Goal: Task Accomplishment & Management: Use online tool/utility

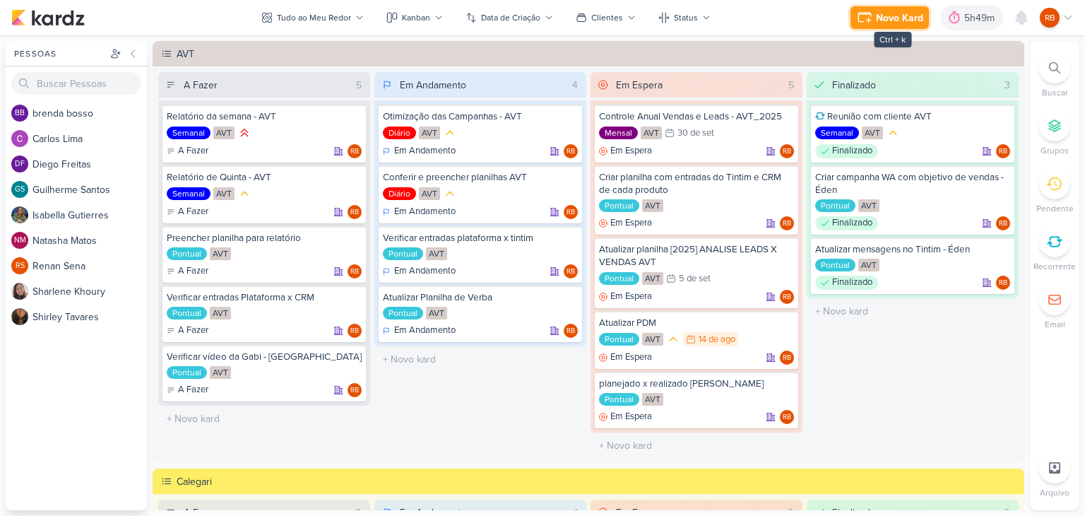
click at [884, 16] on div "Novo Kard" at bounding box center [899, 18] width 47 height 15
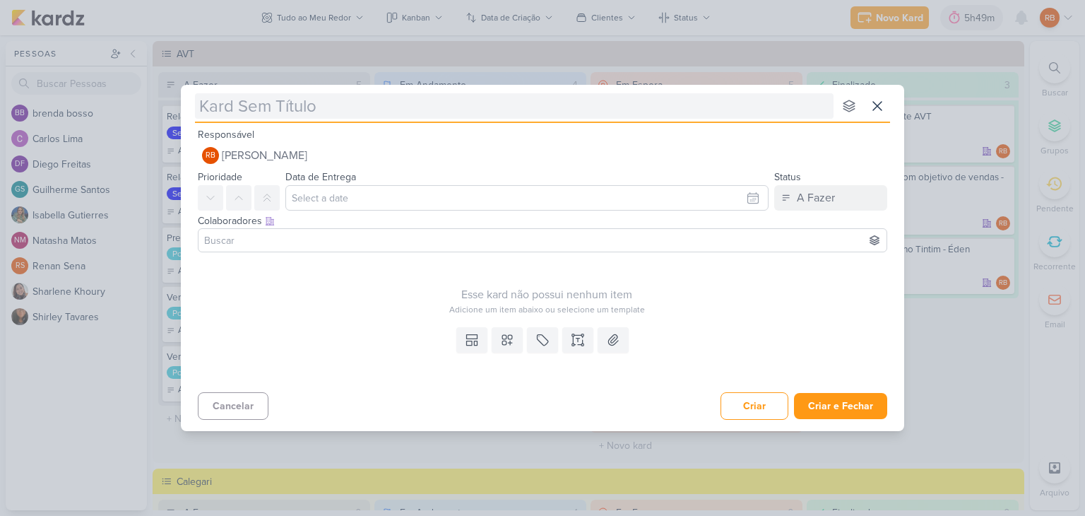
click at [565, 112] on input "text" at bounding box center [514, 105] width 639 height 25
type input "Faz um teste nas lp's de todos os produtos, form do topo e o form de baixo"
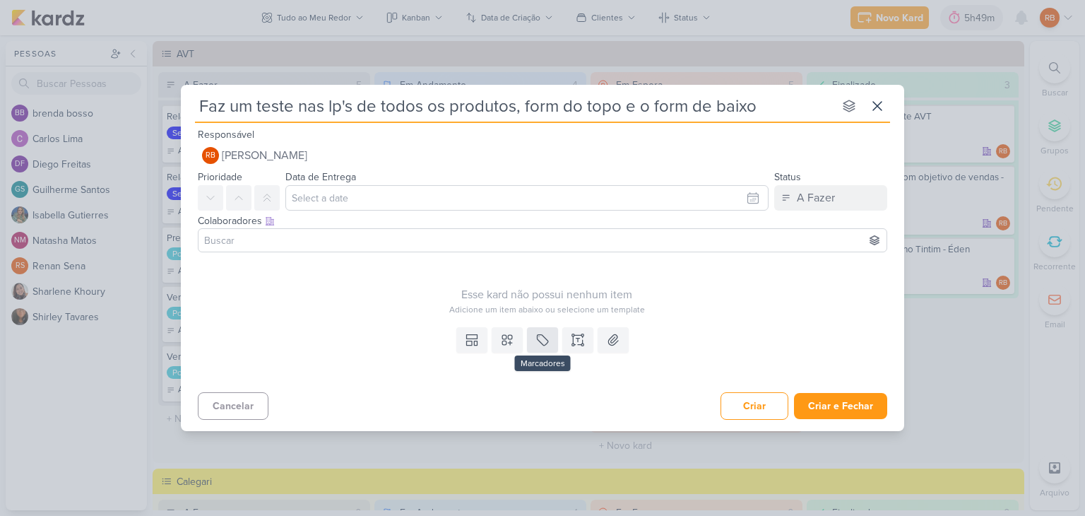
type input "Faz um teste nas lp's de todos os produtos, form do topo e o form de baixo"
click at [544, 340] on icon at bounding box center [543, 340] width 14 height 14
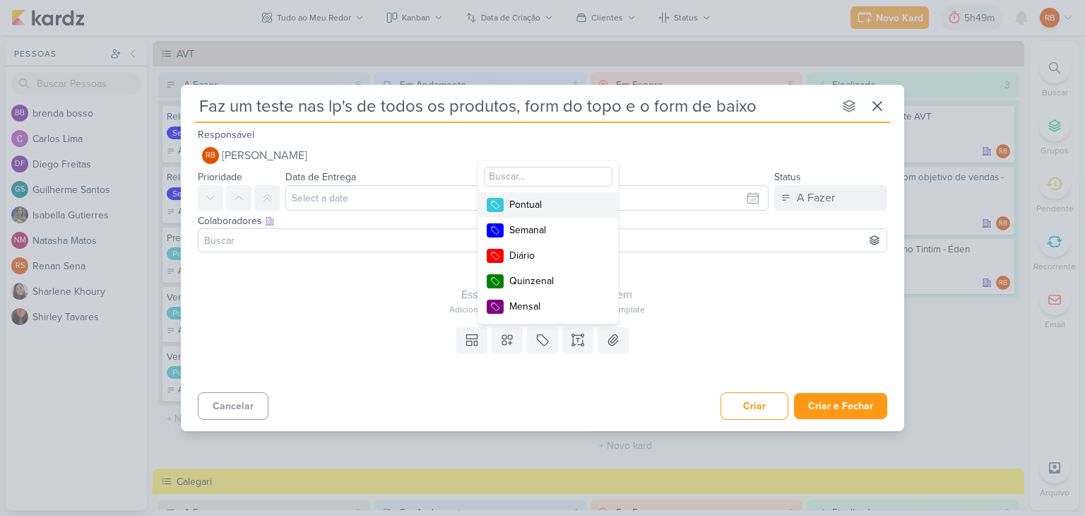
click at [574, 211] on div "Pontual" at bounding box center [555, 204] width 92 height 15
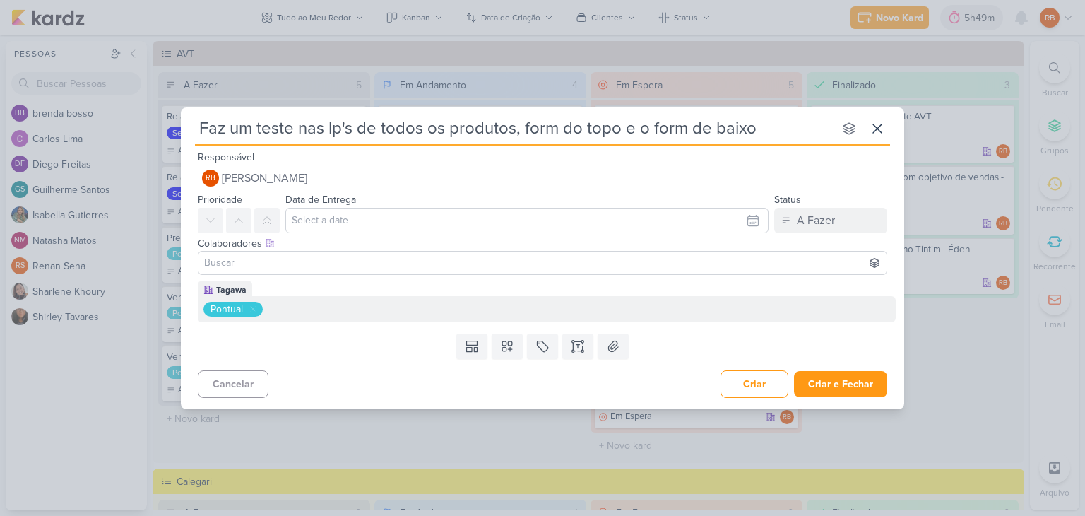
click at [509, 358] on div "Templates [PERSON_NAME] Personalizados Marcadores Pontual Semanal Diário Quinze…" at bounding box center [543, 346] width 724 height 37
click at [509, 350] on icon at bounding box center [507, 346] width 14 height 14
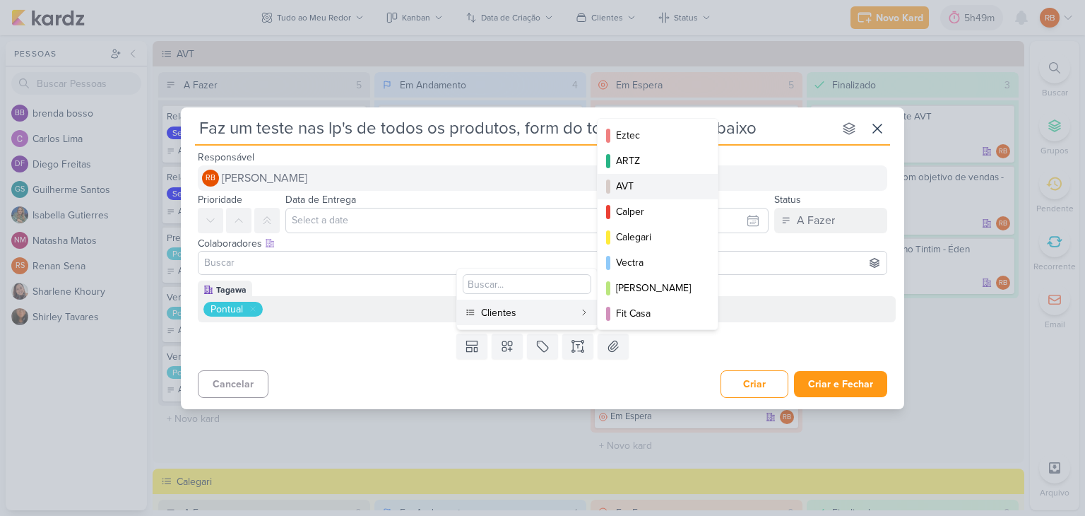
click at [639, 180] on div "AVT" at bounding box center [658, 186] width 85 height 15
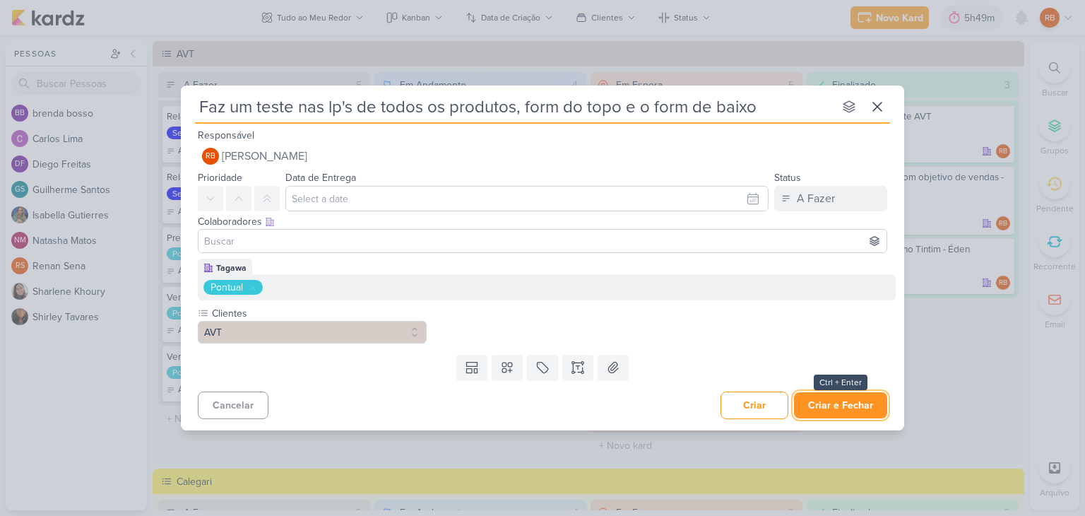
click at [831, 402] on button "Criar e Fechar" at bounding box center [840, 405] width 93 height 26
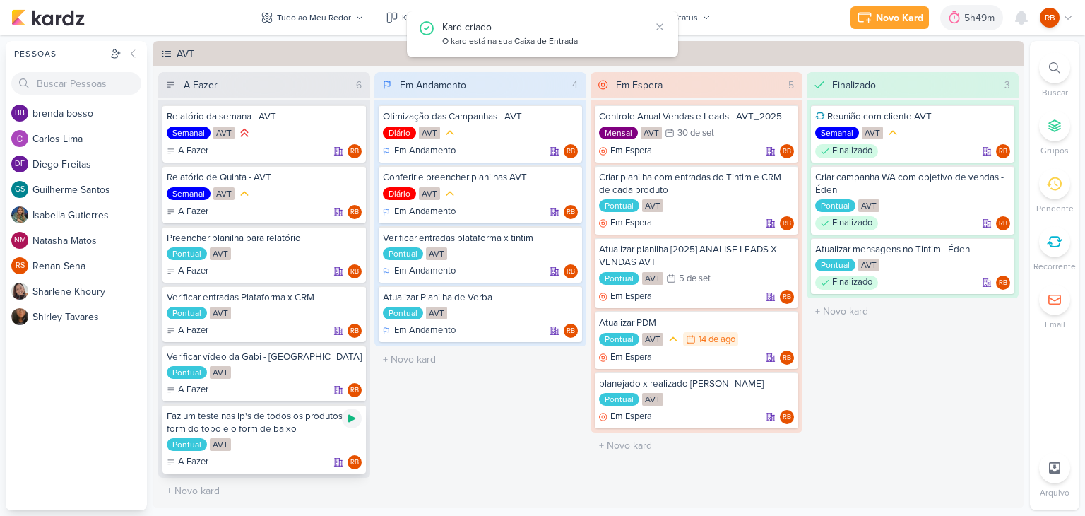
click at [348, 419] on icon at bounding box center [351, 419] width 7 height 8
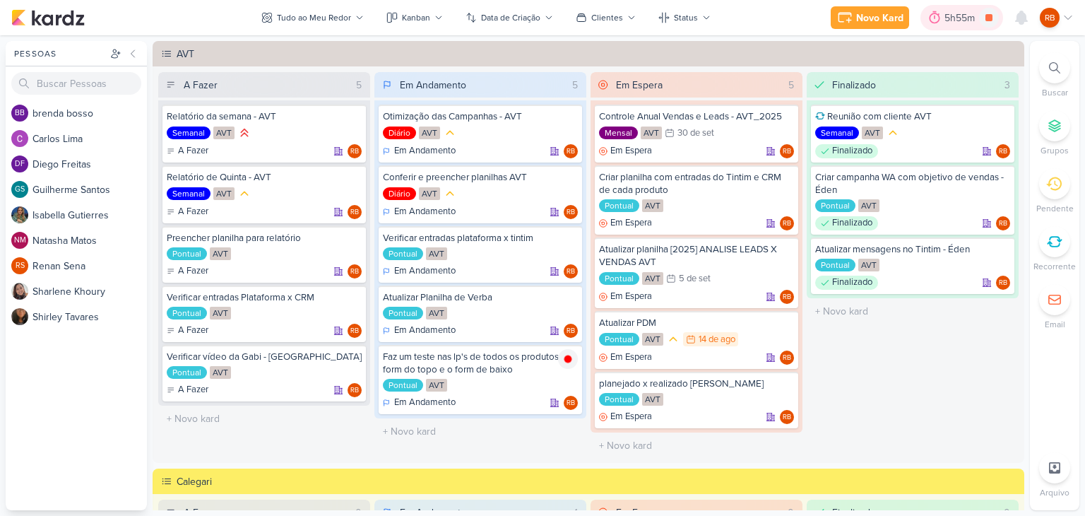
click at [958, 16] on div "5h55m" at bounding box center [962, 18] width 35 height 15
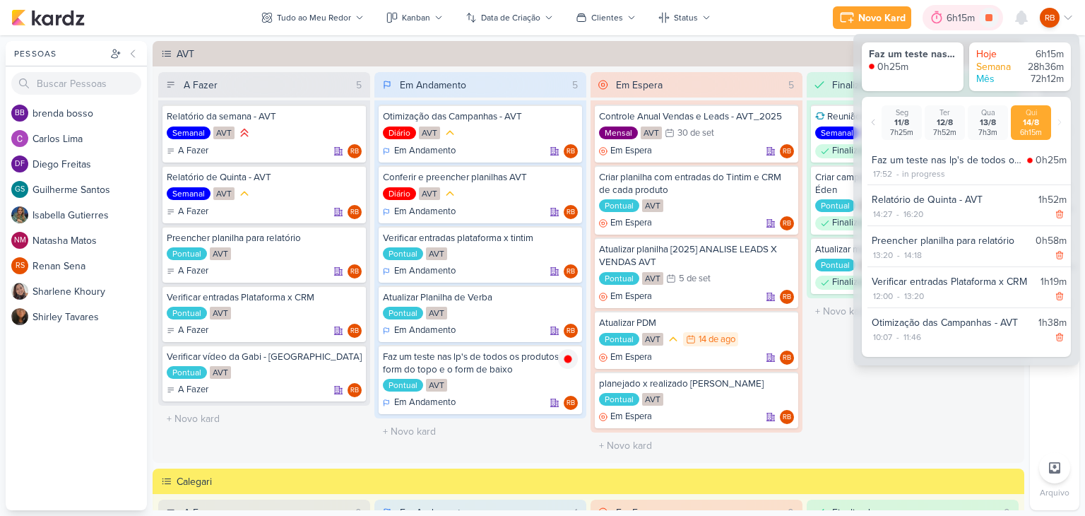
click at [958, 16] on div "6h15m" at bounding box center [963, 18] width 33 height 15
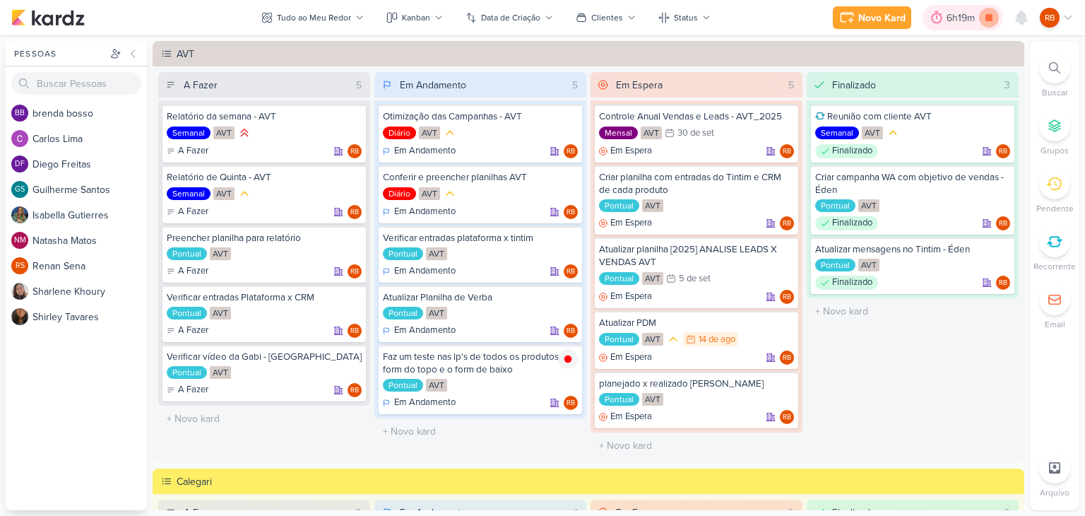
click at [986, 15] on icon at bounding box center [989, 17] width 7 height 7
click at [964, 16] on div at bounding box center [957, 17] width 20 height 23
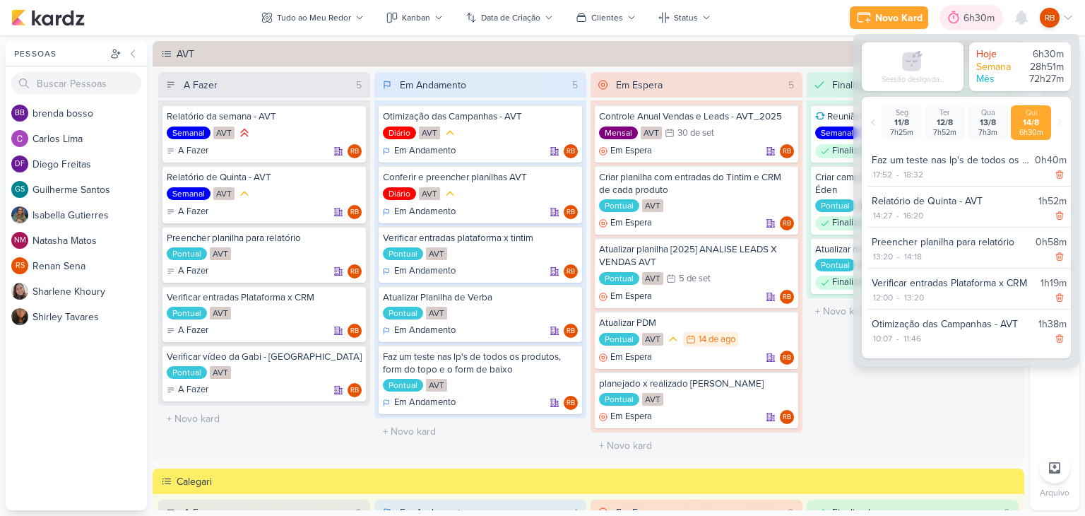
click at [969, 17] on div "6h30m" at bounding box center [981, 18] width 35 height 15
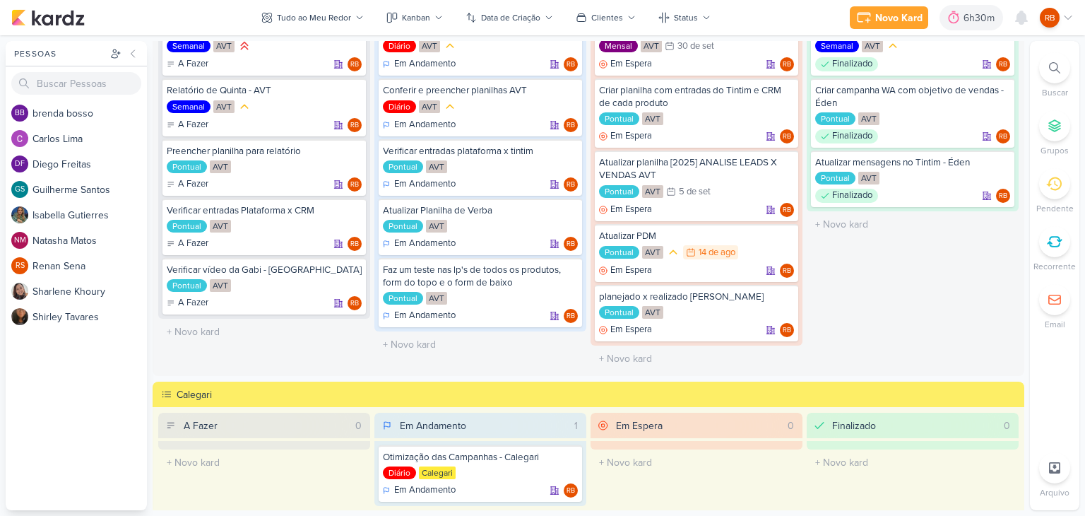
scroll to position [353, 0]
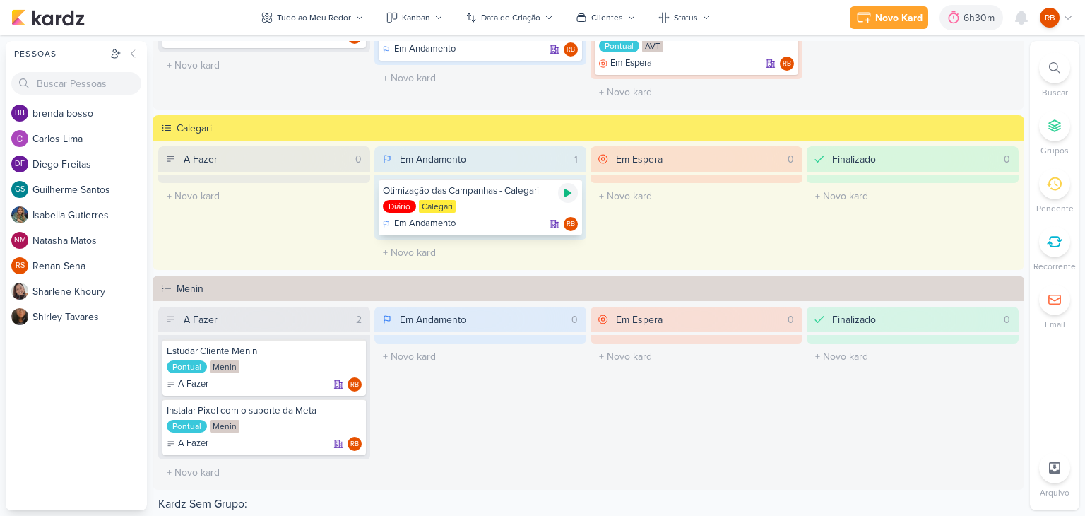
click at [565, 195] on icon at bounding box center [567, 192] width 11 height 11
click at [955, 14] on div "6h38m" at bounding box center [962, 18] width 35 height 15
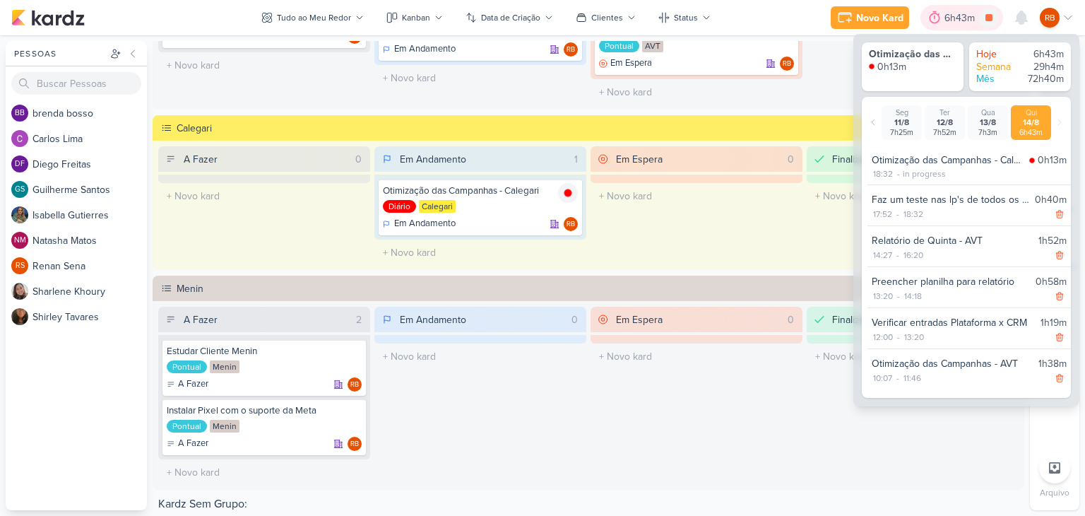
click at [955, 16] on div "6h43m" at bounding box center [962, 18] width 35 height 15
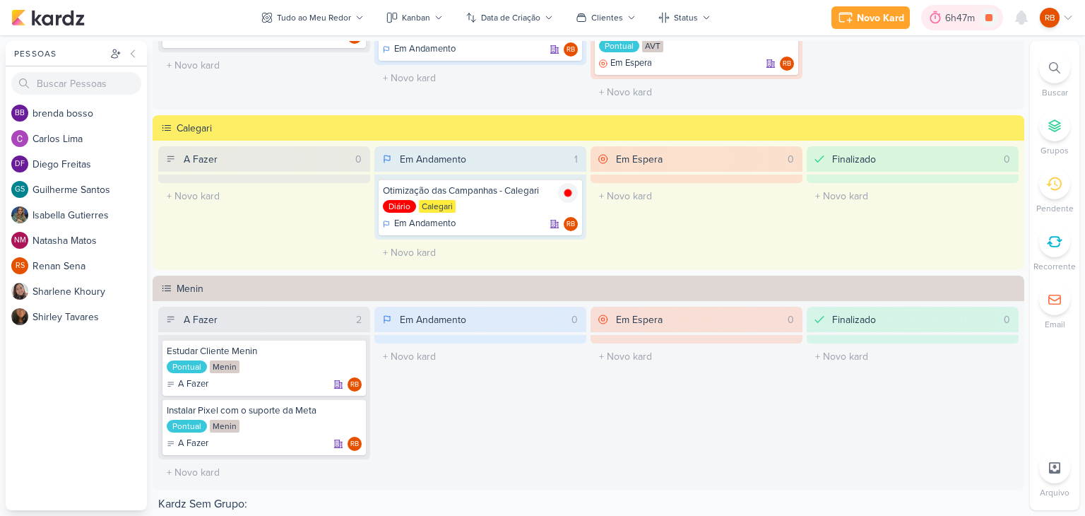
click at [950, 18] on div "6h47m" at bounding box center [962, 18] width 34 height 15
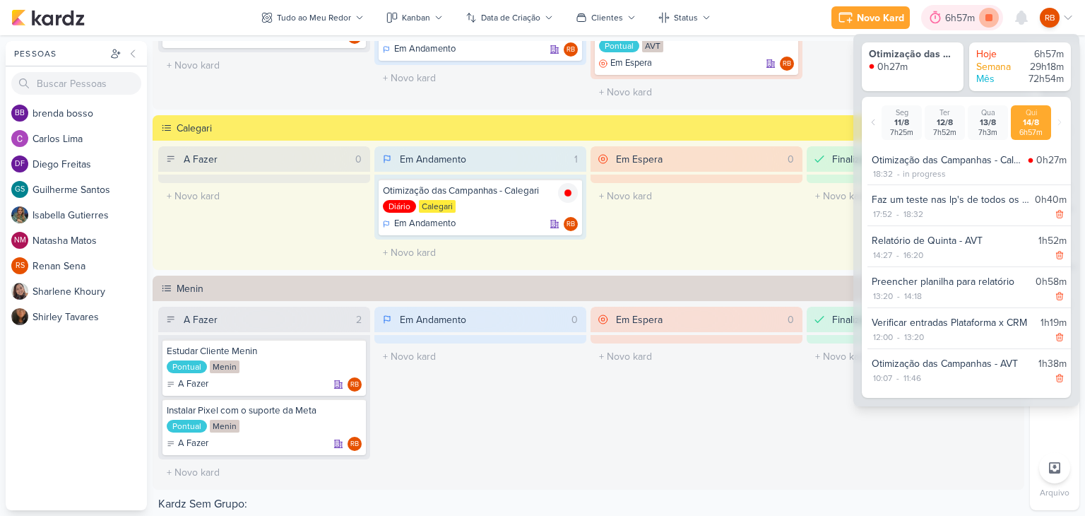
click at [987, 16] on icon at bounding box center [989, 17] width 7 height 7
